Goal: Obtain resource: Download file/media

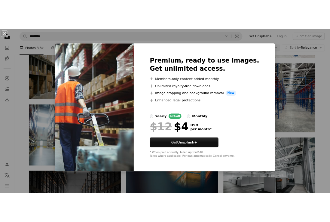
scroll to position [1835, 0]
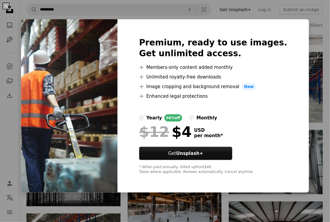
click at [117, 134] on img at bounding box center [69, 105] width 96 height 173
click at [6, 4] on button "An X shape" at bounding box center [5, 5] width 7 height 7
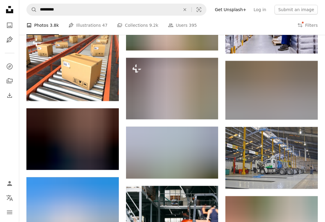
scroll to position [3253, 0]
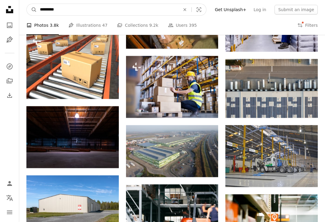
click at [91, 10] on input "*********" at bounding box center [107, 9] width 141 height 11
type input "**********"
click at [27, 4] on button "A magnifying glass" at bounding box center [32, 9] width 10 height 11
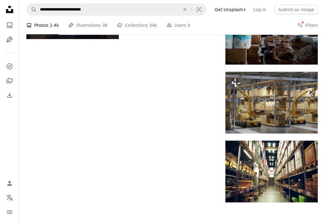
scroll to position [572, 0]
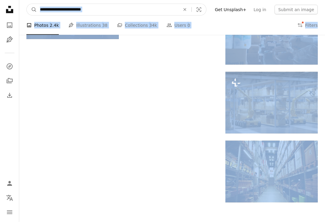
click at [111, 8] on input "**********" at bounding box center [107, 9] width 141 height 11
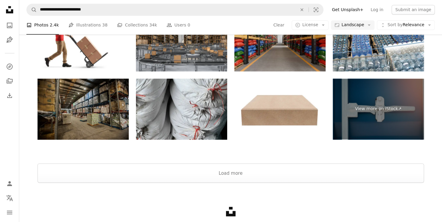
scroll to position [1008, 0]
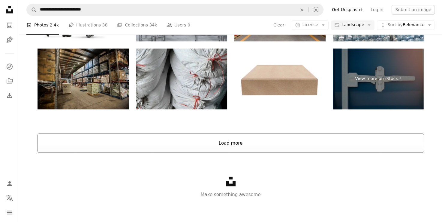
click at [171, 141] on button "Load more" at bounding box center [231, 142] width 387 height 19
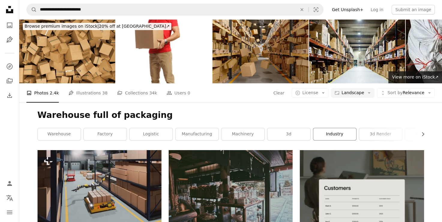
scroll to position [16, 0]
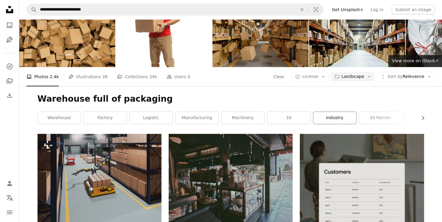
click at [331, 120] on link "industry" at bounding box center [335, 118] width 43 height 12
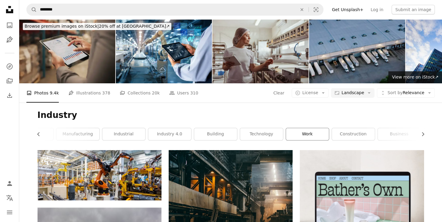
scroll to position [0, 162]
click at [397, 136] on link "logistics" at bounding box center [402, 134] width 43 height 12
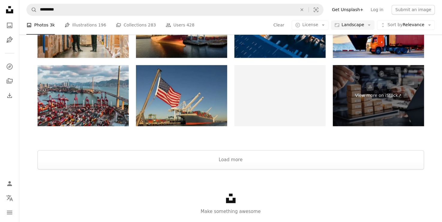
scroll to position [921, 0]
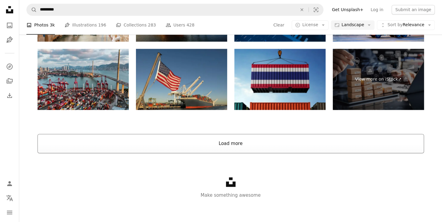
click at [248, 146] on button "Load more" at bounding box center [231, 143] width 387 height 19
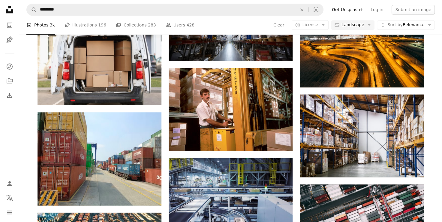
scroll to position [2891, 0]
